Goal: Task Accomplishment & Management: Complete application form

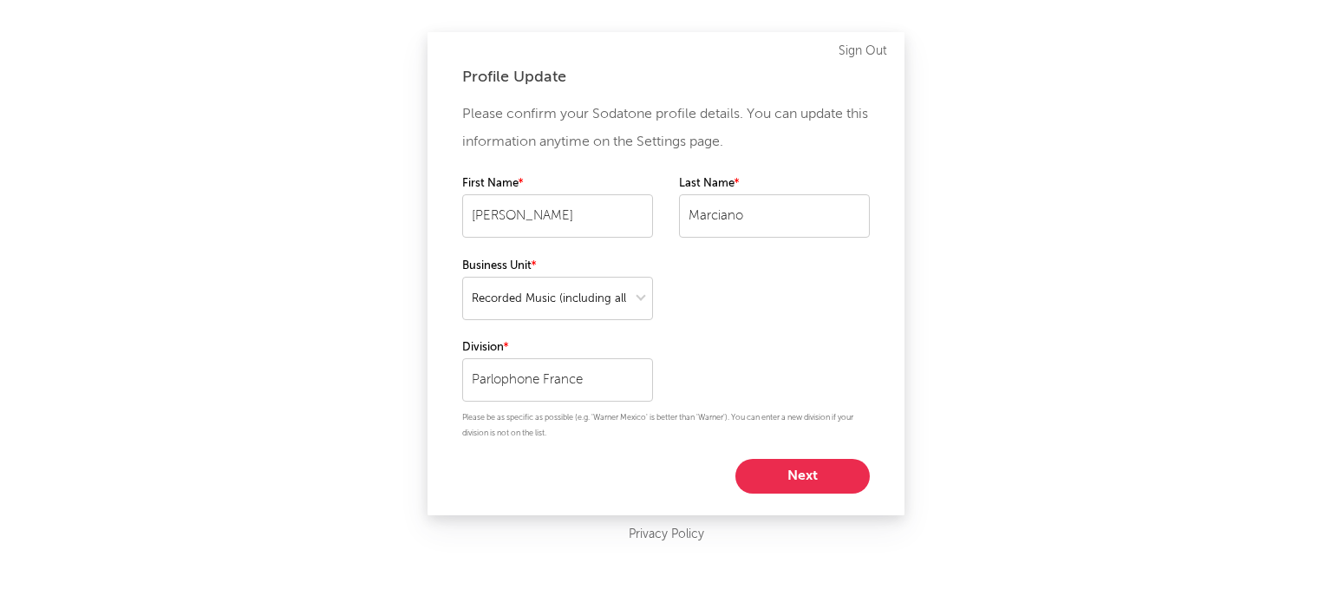
select select "recorded_music"
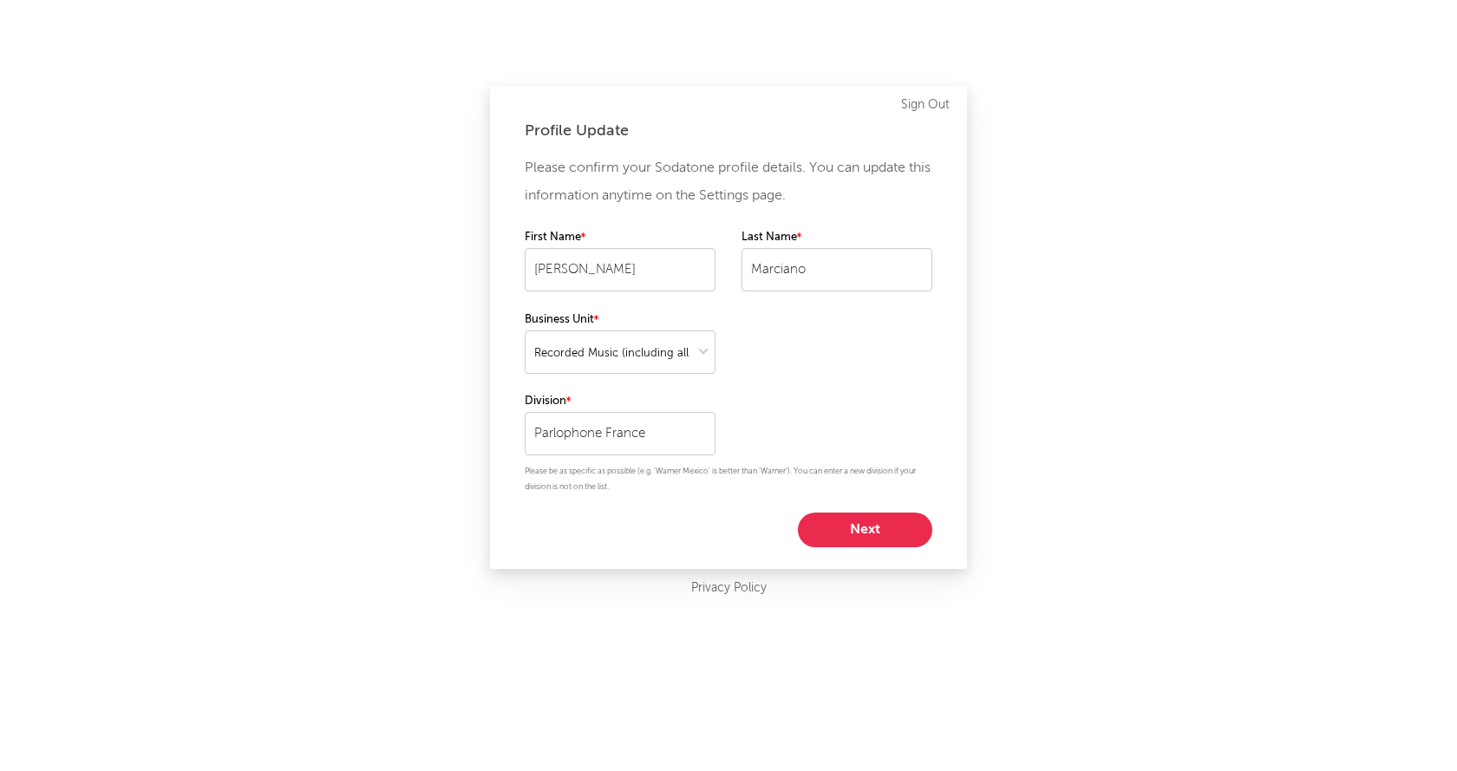
click at [837, 525] on button "Next" at bounding box center [865, 529] width 134 height 35
select select "director_vp"
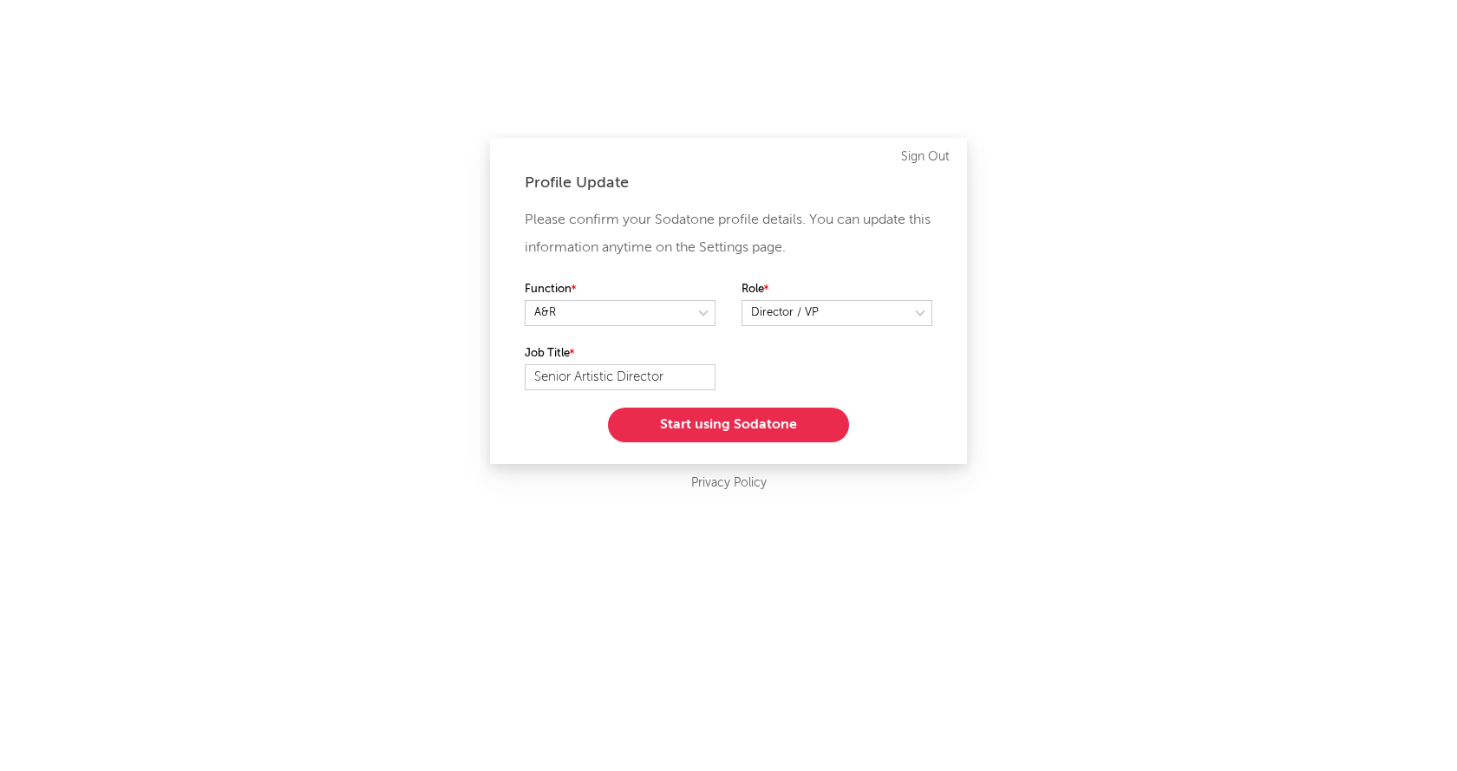
click at [701, 426] on button "Start using Sodatone" at bounding box center [728, 424] width 241 height 35
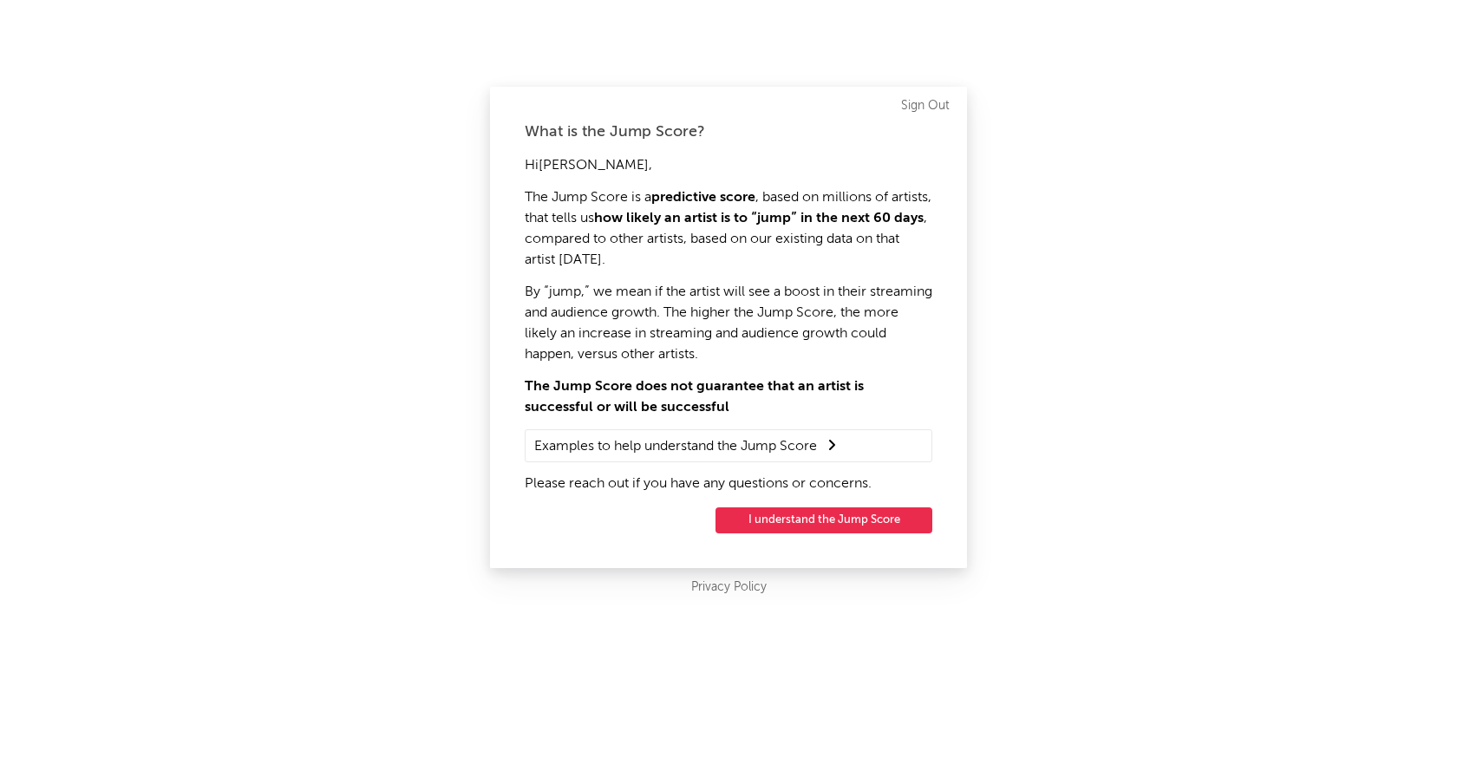
click at [823, 521] on button "I understand the Jump Score" at bounding box center [823, 520] width 217 height 26
